Goal: Navigation & Orientation: Go to known website

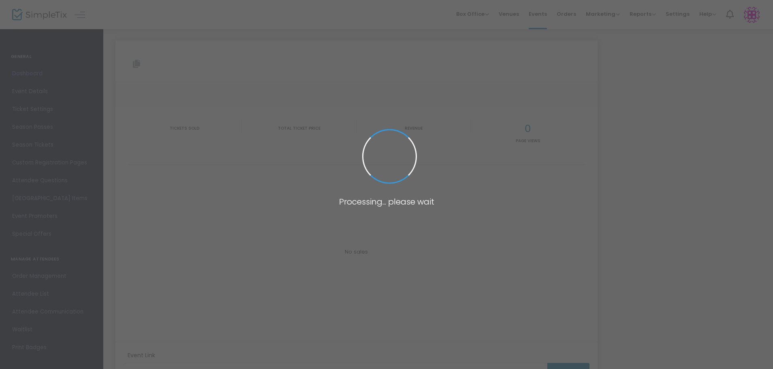
type input "[URL][DOMAIN_NAME]"
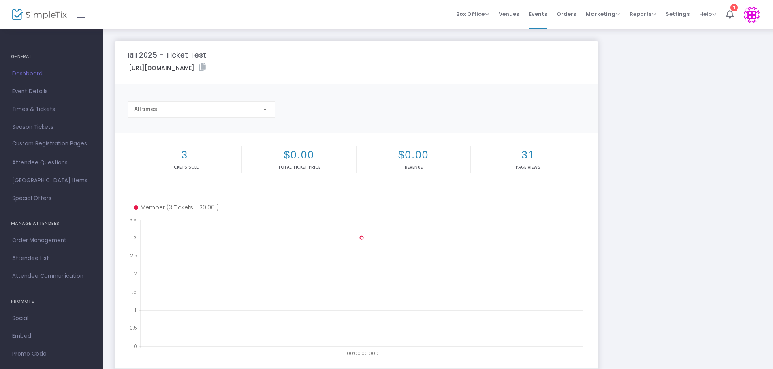
click at [744, 117] on div "RH 2025 - Ticket Test [URL][DOMAIN_NAME] Copy All times 3 Tickets sold $0.00 To…" at bounding box center [438, 242] width 654 height 403
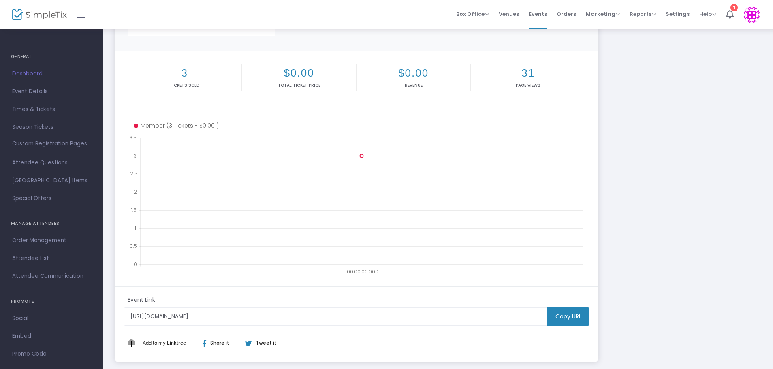
scroll to position [127, 0]
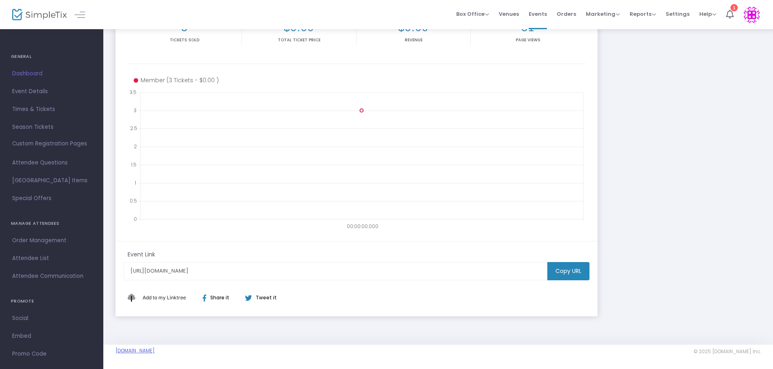
click at [155, 352] on link "[DOMAIN_NAME]" at bounding box center [135, 351] width 39 height 6
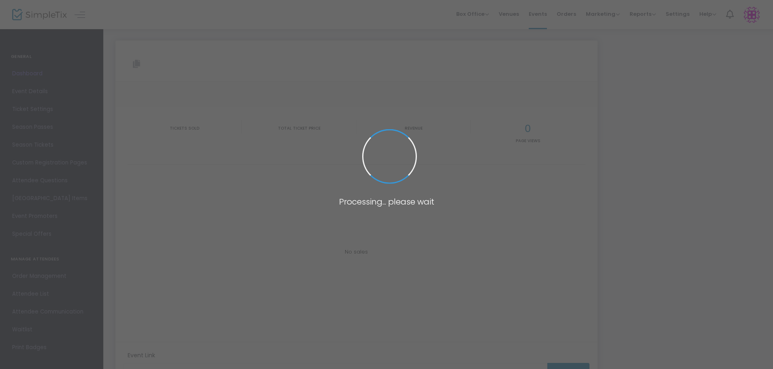
type input "[URL][DOMAIN_NAME]"
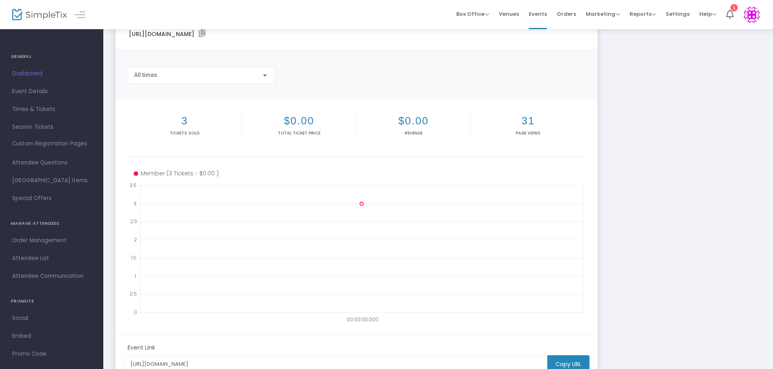
scroll to position [127, 0]
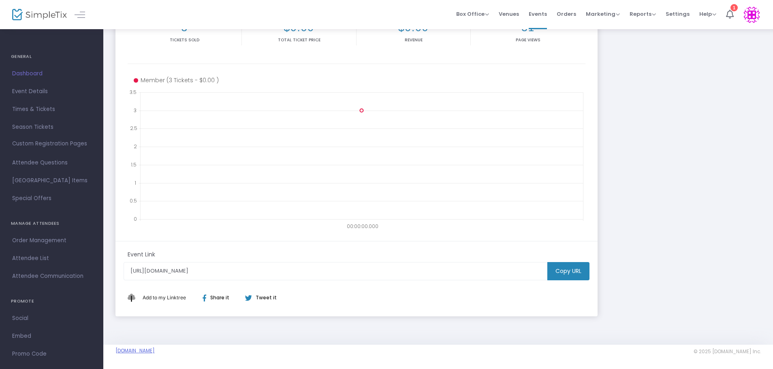
click at [136, 350] on link "[DOMAIN_NAME]" at bounding box center [135, 351] width 39 height 6
